Goal: Transaction & Acquisition: Purchase product/service

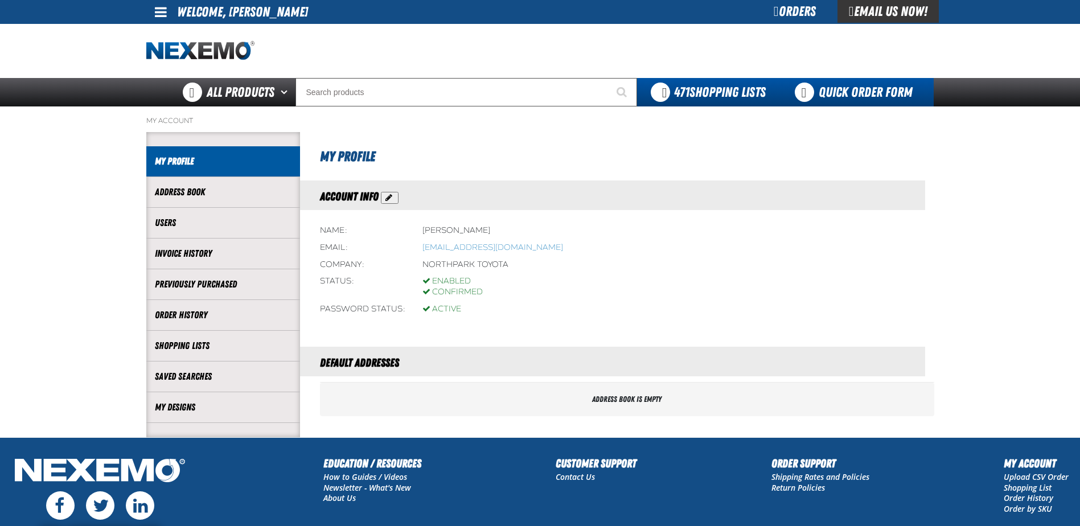
click at [877, 88] on link "Quick Order Form" at bounding box center [857, 92] width 154 height 28
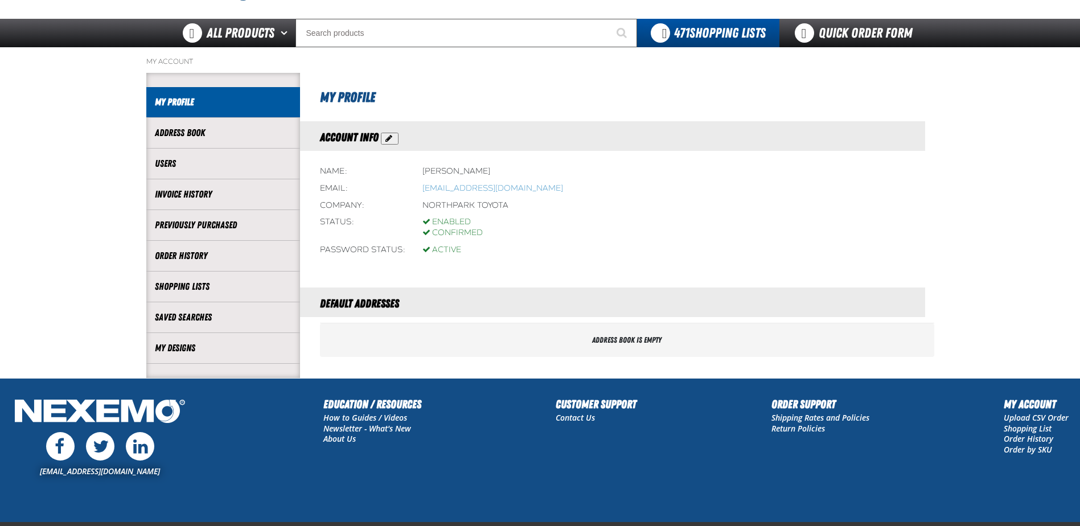
scroll to position [1, 0]
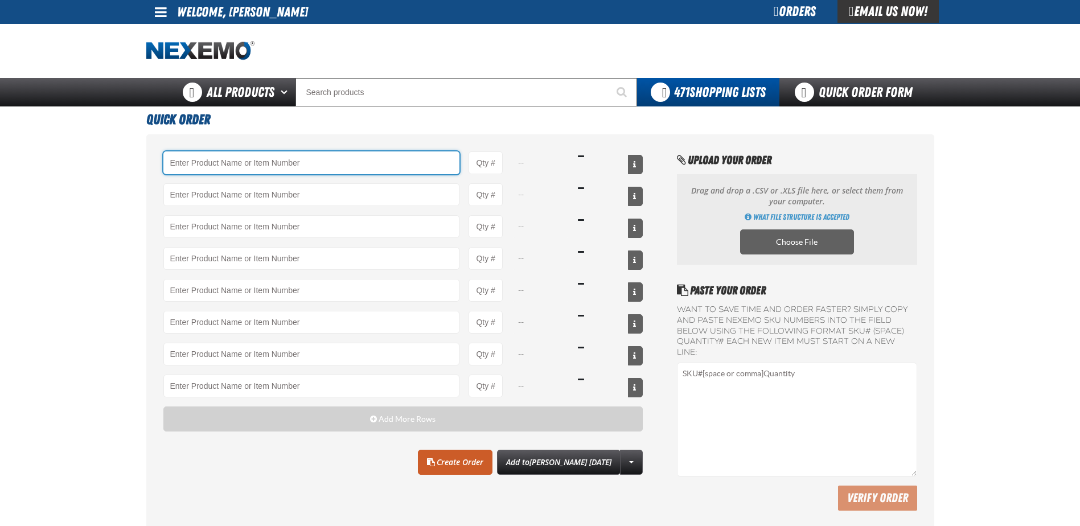
click at [248, 158] on input "Product" at bounding box center [311, 162] width 297 height 23
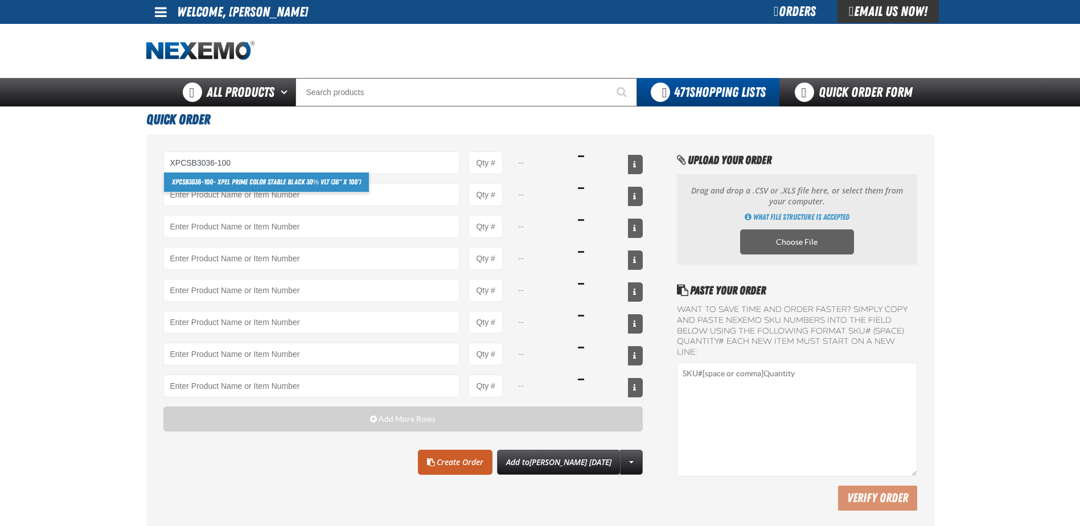
click at [235, 184] on link "XPCSB3036-100 - XPEL PRIME Color Stable Black 30% VLT (36" x 100')" at bounding box center [267, 182] width 206 height 19
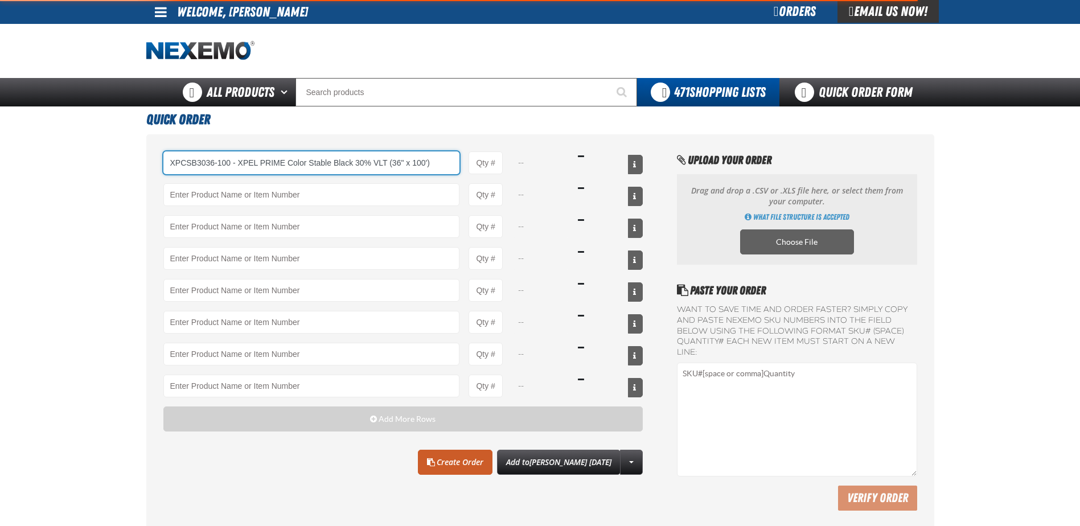
type input "XPCSB3036-100 - XPEL PRIME Color Stable Black 30% VLT (36&quot; x 100&#x27;)"
type input "1"
select select "roll"
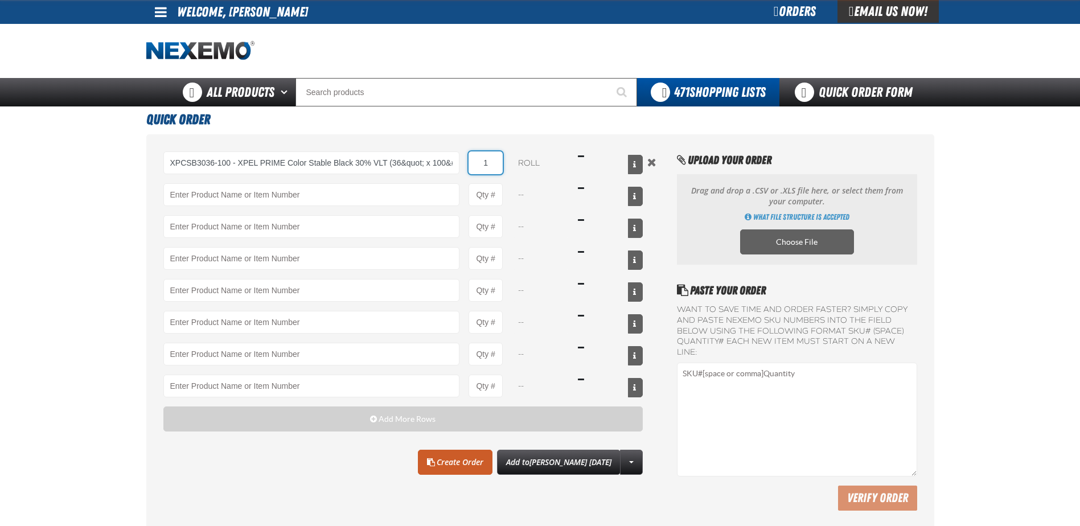
type input "XPCSB3036-100 - XPEL PRIME Color Stable Black 30% VLT (36&quot; x 100&#x27;)"
type input "5"
click at [221, 196] on input "Product" at bounding box center [311, 194] width 297 height 23
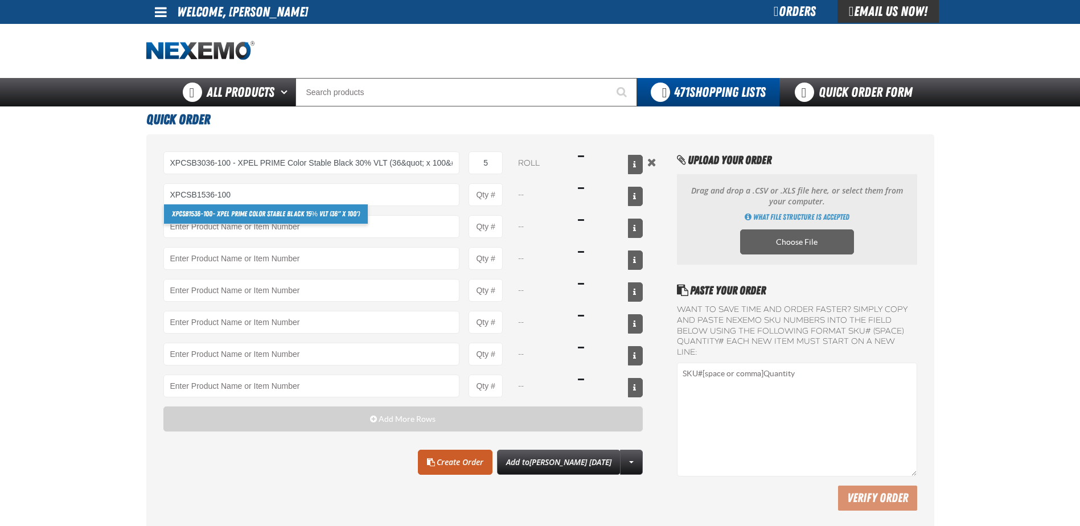
click at [229, 215] on link "XPCSB1536-100 - XPEL PRIME Color Stable Black 15% VLT (36" x 100')" at bounding box center [266, 213] width 204 height 19
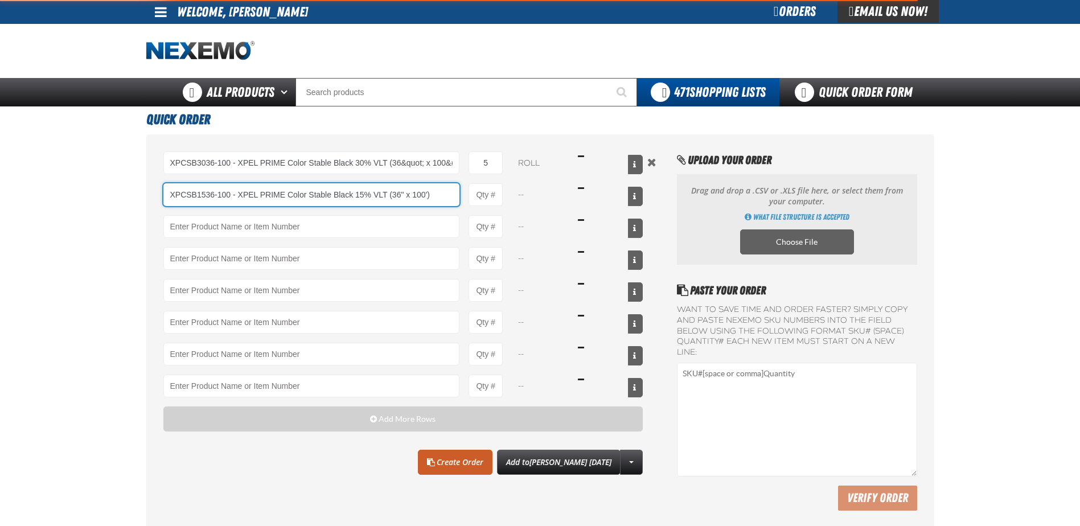
type input "XPCSB1536-100 - XPEL PRIME Color Stable Black 15% VLT (36&quot; x 100&#x27;)"
type input "1"
select select "roll"
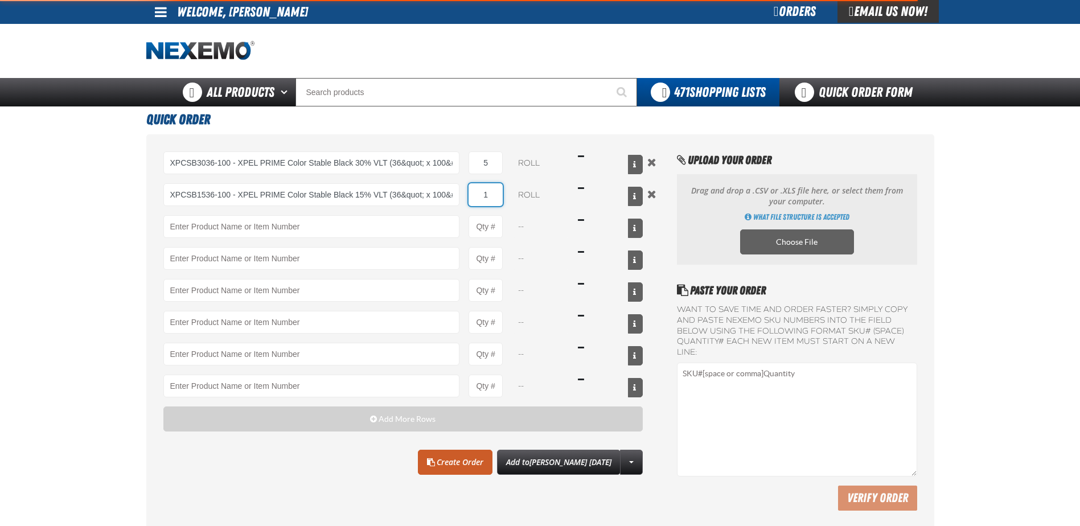
type input "5"
type input "XPCSB1536-100 - XPEL PRIME Color Stable Black 15% VLT (36&quot; x 100&#x27;)"
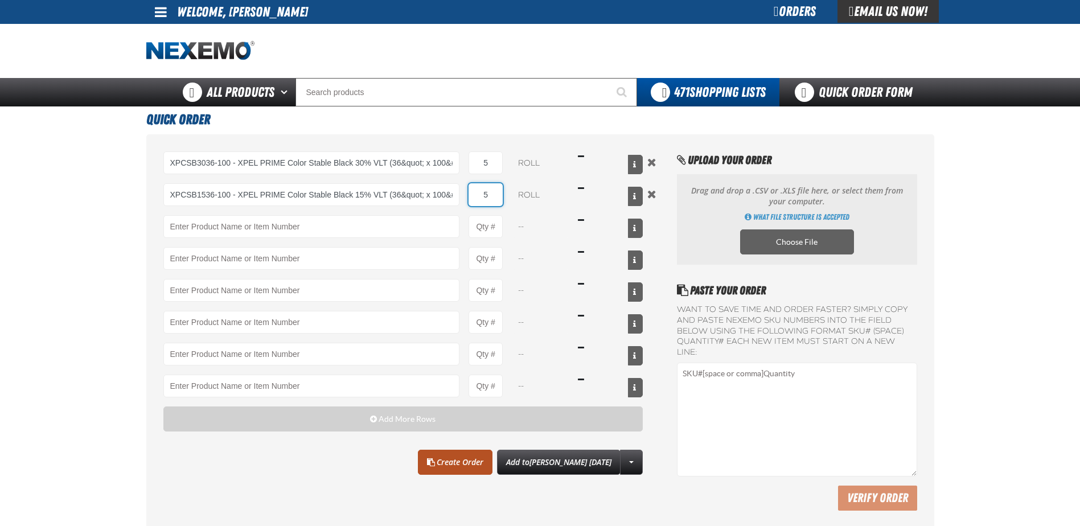
type input "5"
click at [449, 466] on link "Create Order" at bounding box center [455, 462] width 75 height 25
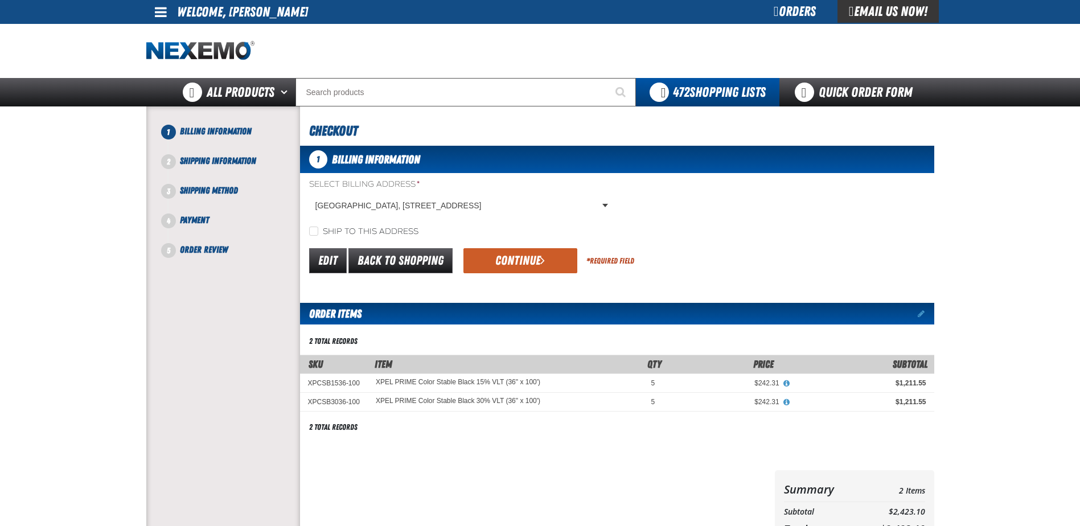
click at [507, 265] on button "Continue" at bounding box center [521, 260] width 114 height 25
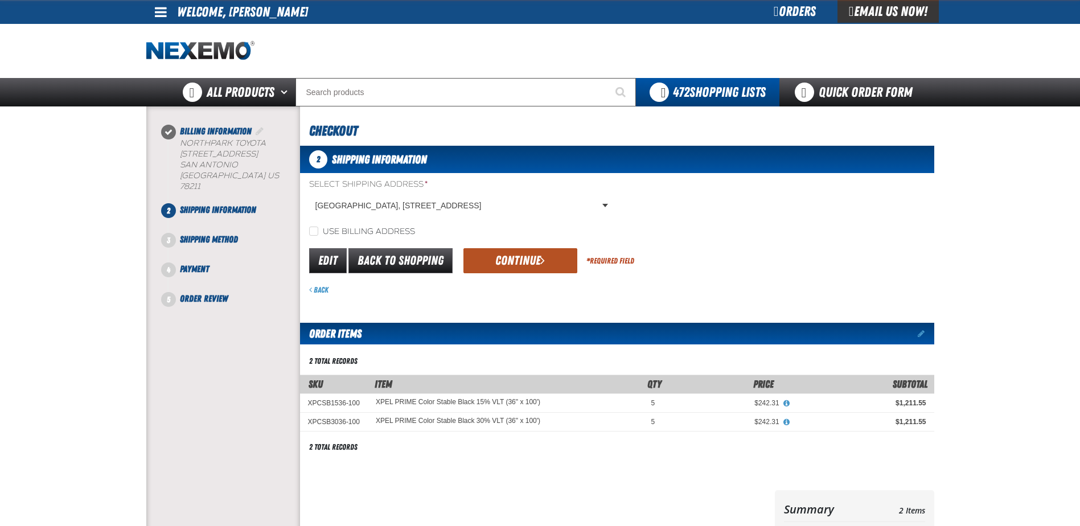
click at [509, 265] on button "Continue" at bounding box center [521, 260] width 114 height 25
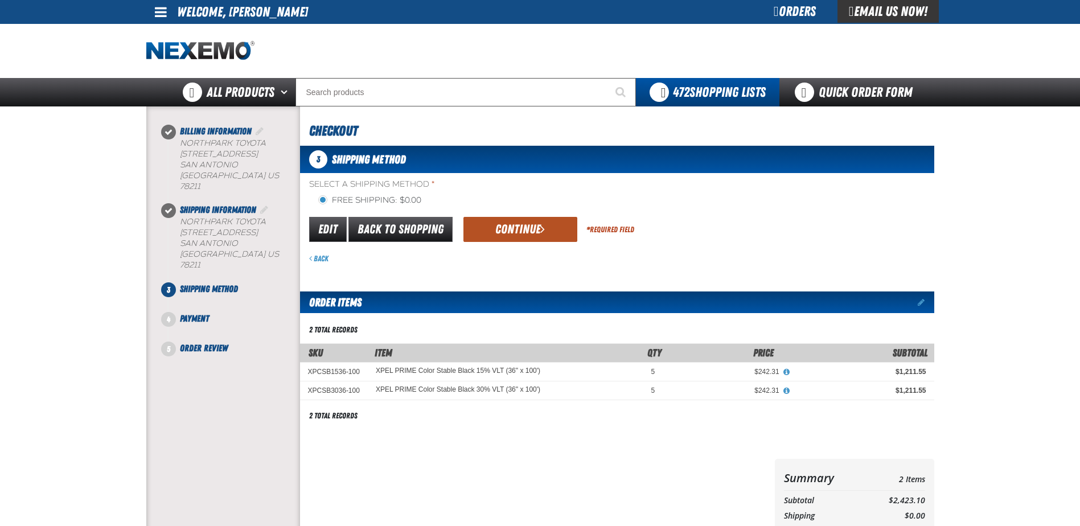
click at [510, 232] on button "Continue" at bounding box center [521, 229] width 114 height 25
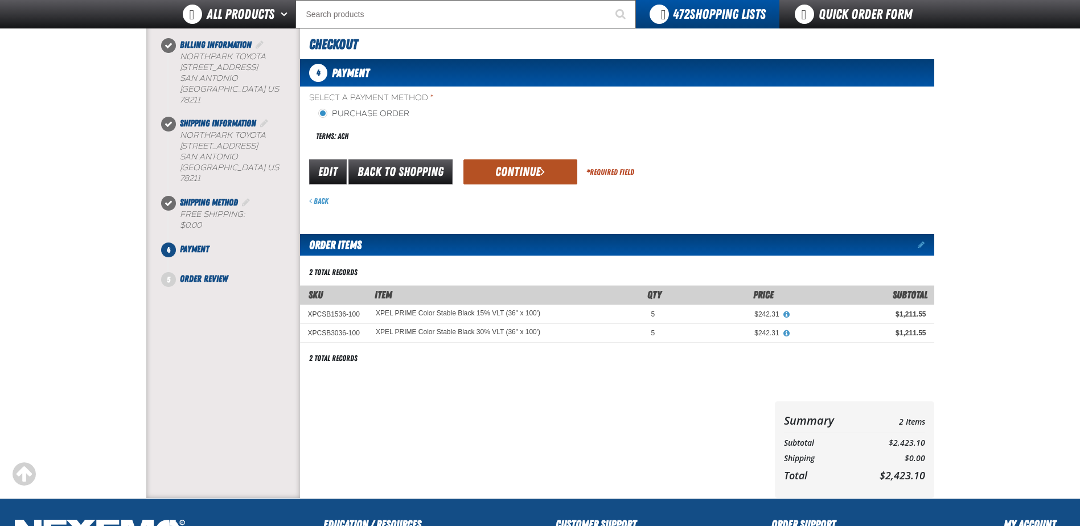
scroll to position [114, 0]
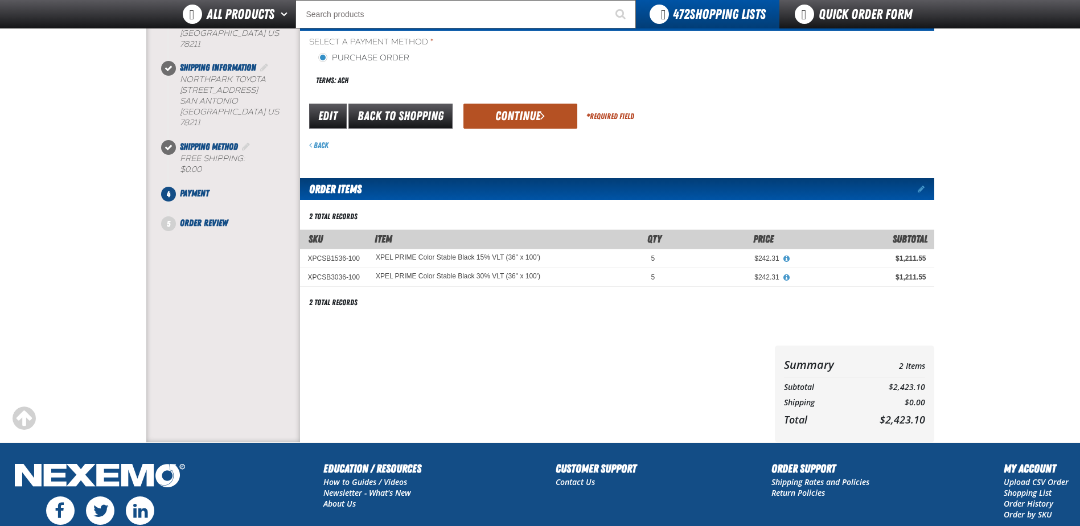
click at [510, 112] on button "Continue" at bounding box center [521, 116] width 114 height 25
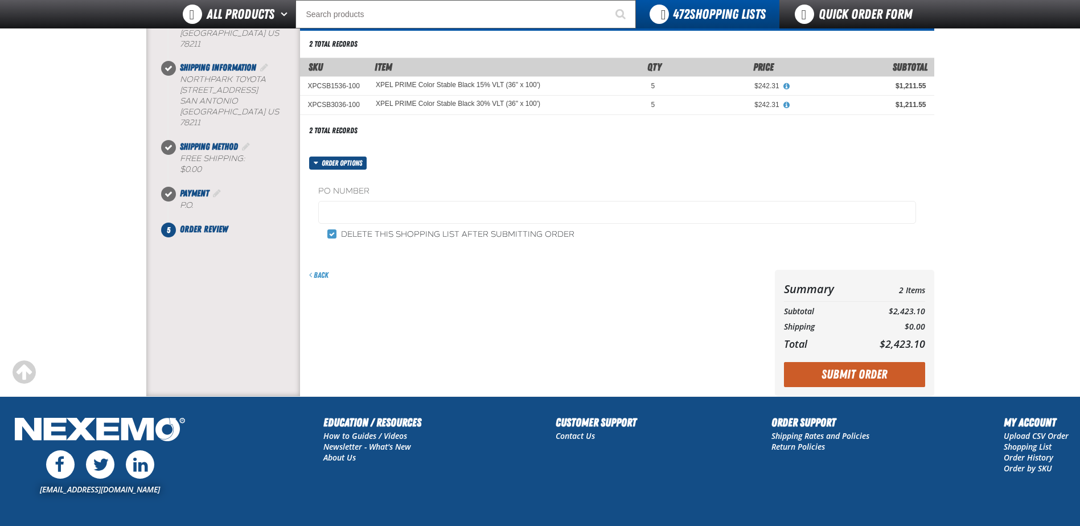
click at [420, 198] on fieldset "PO Number" at bounding box center [617, 207] width 598 height 43
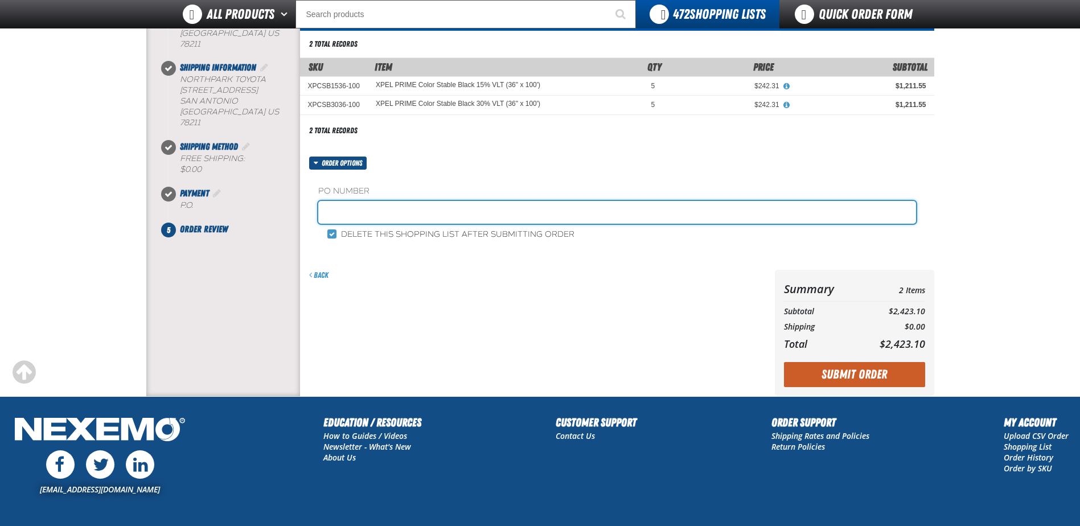
click at [421, 209] on input "text" at bounding box center [617, 212] width 598 height 23
type input "T100725"
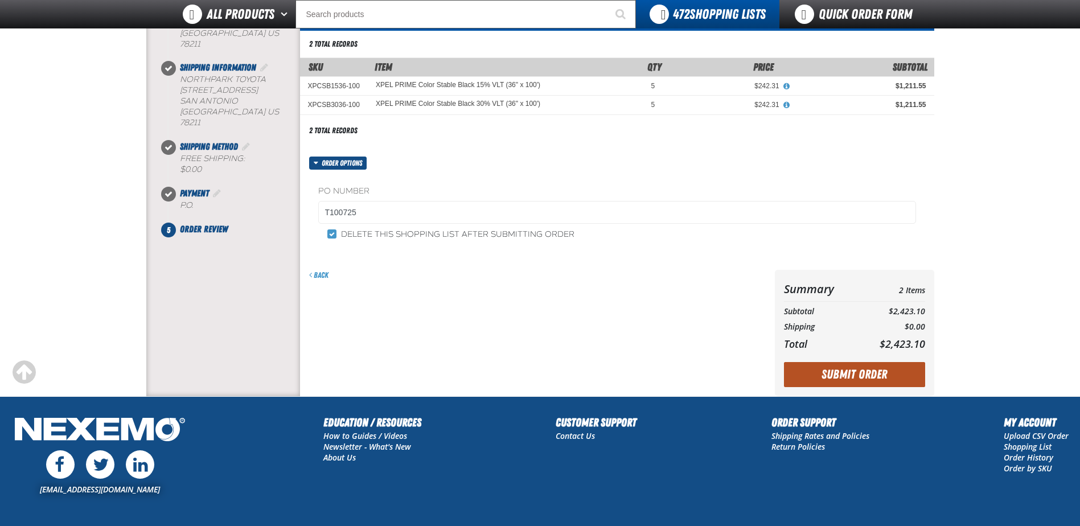
click at [843, 374] on button "Submit Order" at bounding box center [854, 374] width 141 height 25
